Goal: Task Accomplishment & Management: Manage account settings

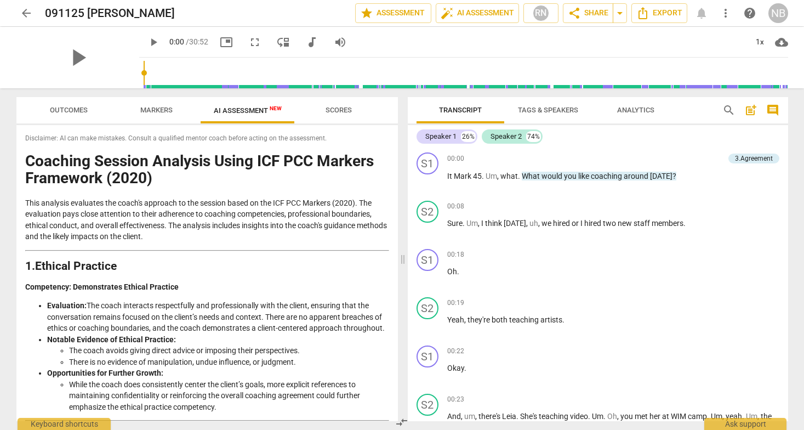
drag, startPoint x: 27, startPoint y: 135, endPoint x: 157, endPoint y: 233, distance: 162.8
click at [157, 233] on div "Disclaimer: AI can make mistakes. Consult a qualified mentor coach before actin…" at bounding box center [206, 273] width 381 height 296
click at [27, 143] on span "Disclaimer: AI can make mistakes. Consult a qualified mentor coach before actin…" at bounding box center [207, 138] width 364 height 9
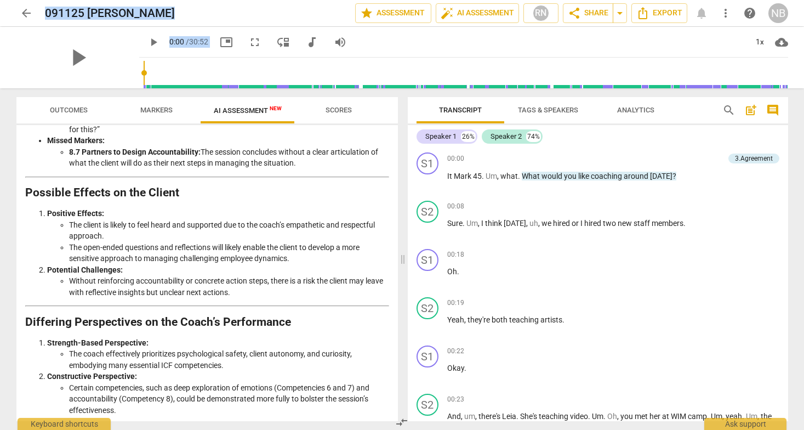
scroll to position [1857, 0]
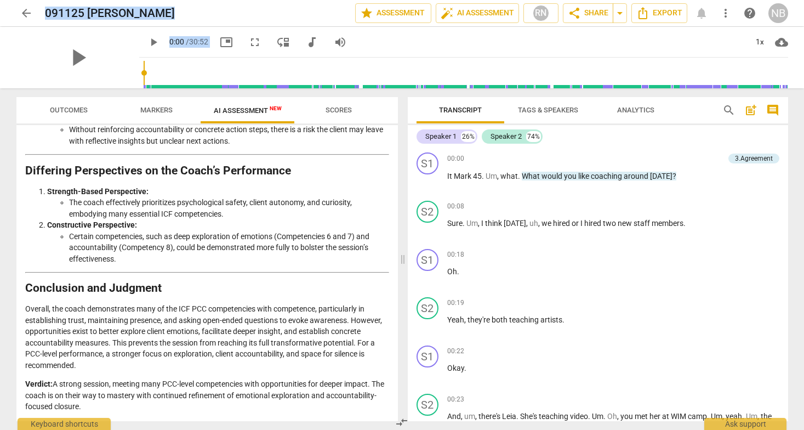
drag, startPoint x: 25, startPoint y: 135, endPoint x: 135, endPoint y: 406, distance: 292.3
click at [135, 406] on div "Disclaimer: AI can make mistakes. Consult a qualified mentor coach before actin…" at bounding box center [206, 273] width 381 height 296
copy div "Loremipsum: DO sit amet consecte. Adipisc e seddoeius tempor incid utlabo etdol…"
click at [25, 10] on span "arrow_back" at bounding box center [26, 13] width 13 height 13
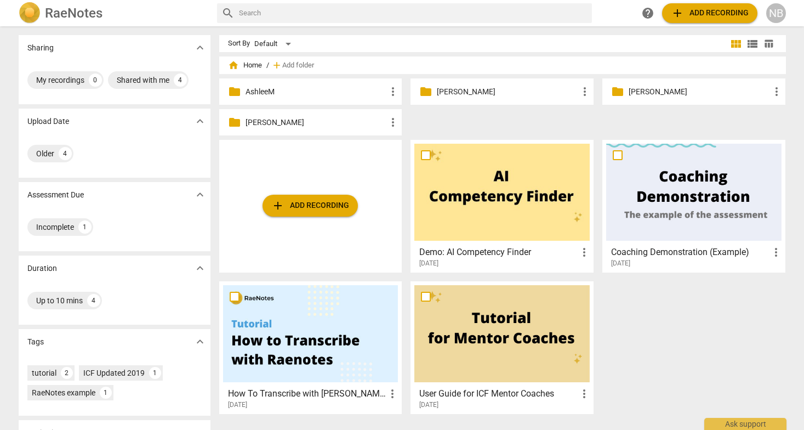
click at [485, 85] on div "folder [PERSON_NAME] more_vert" at bounding box center [502, 91] width 183 height 26
click at [480, 94] on p "[PERSON_NAME]" at bounding box center [507, 92] width 141 height 12
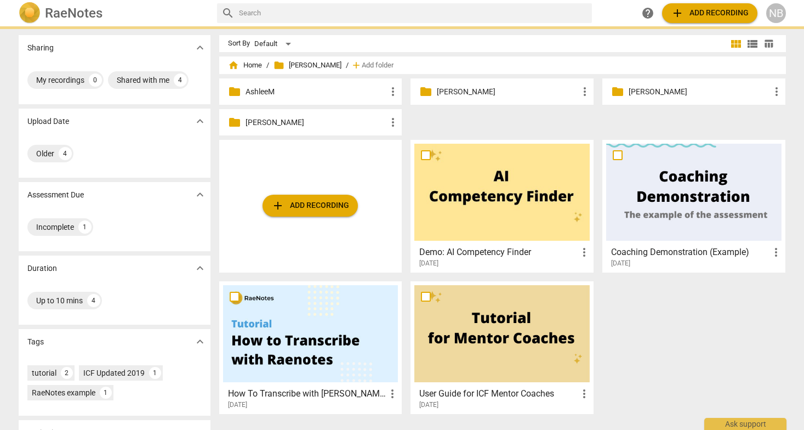
click at [480, 94] on p "[PERSON_NAME]" at bounding box center [507, 92] width 141 height 12
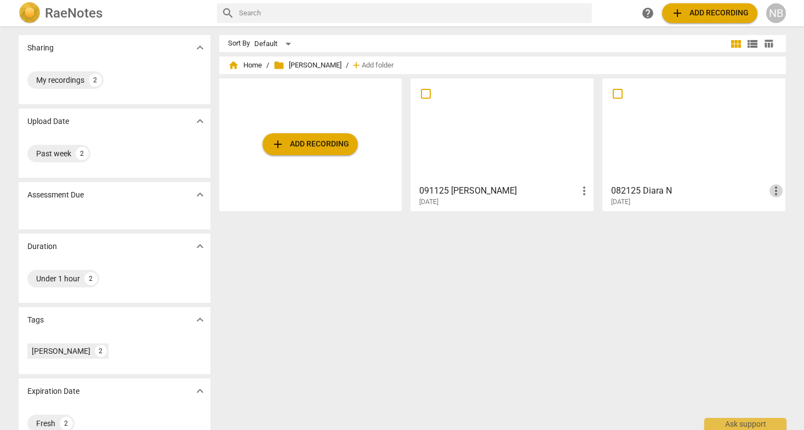
click at [777, 190] on span "more_vert" at bounding box center [776, 190] width 13 height 13
click at [768, 213] on li "Delete" at bounding box center [774, 217] width 42 height 26
